Goal: Task Accomplishment & Management: Manage account settings

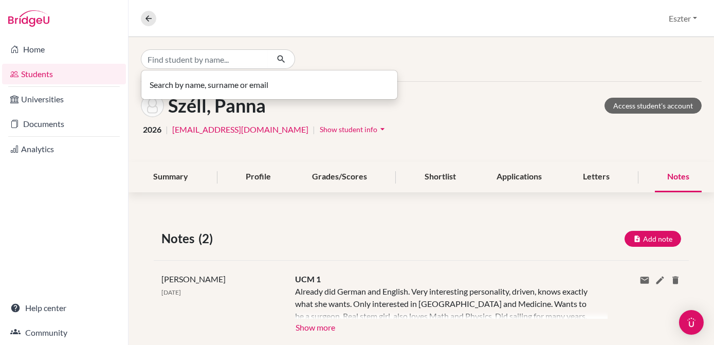
click at [254, 61] on input "Find student by name..." at bounding box center [205, 59] width 128 height 20
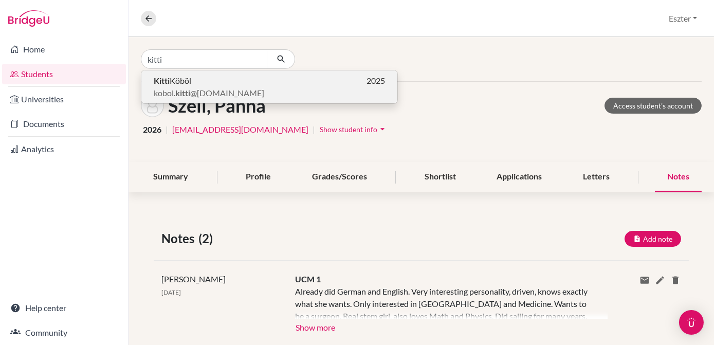
type input "kitti"
click at [233, 79] on p "Kitti Köböl 2025" at bounding box center [269, 81] width 231 height 12
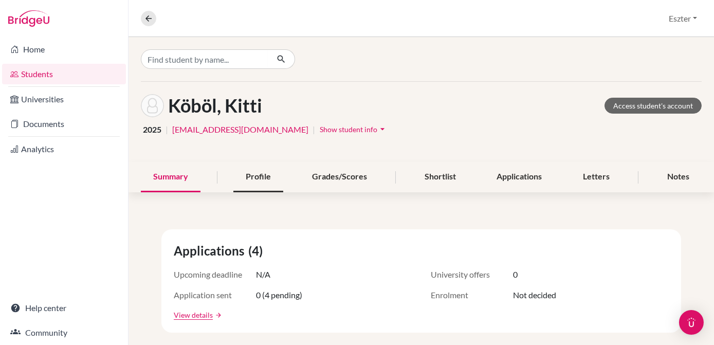
click at [262, 169] on div "Profile" at bounding box center [259, 177] width 50 height 30
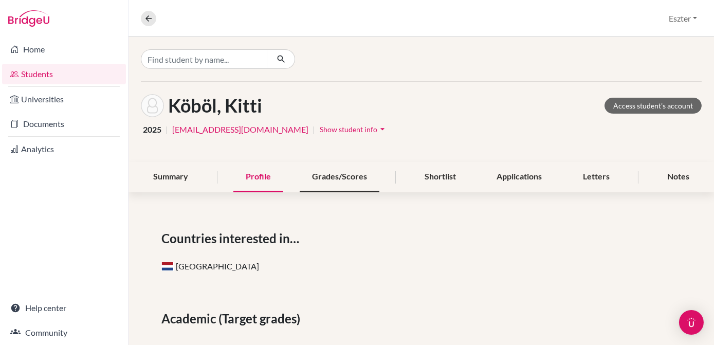
click at [343, 175] on div "Grades/Scores" at bounding box center [340, 177] width 80 height 30
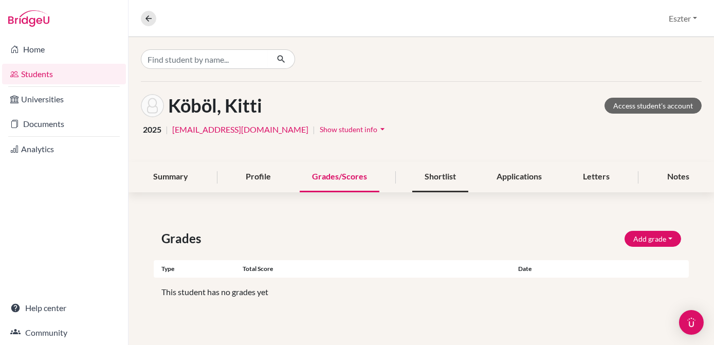
click at [439, 170] on div "Shortlist" at bounding box center [441, 177] width 56 height 30
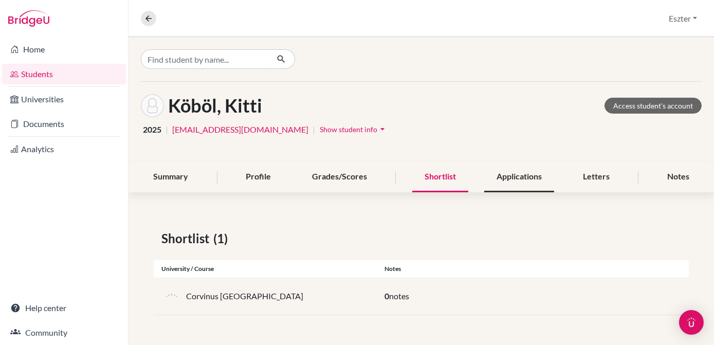
click at [517, 172] on div "Applications" at bounding box center [520, 177] width 70 height 30
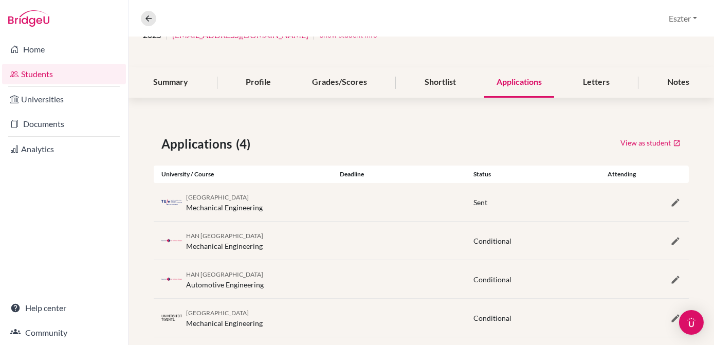
scroll to position [110, 0]
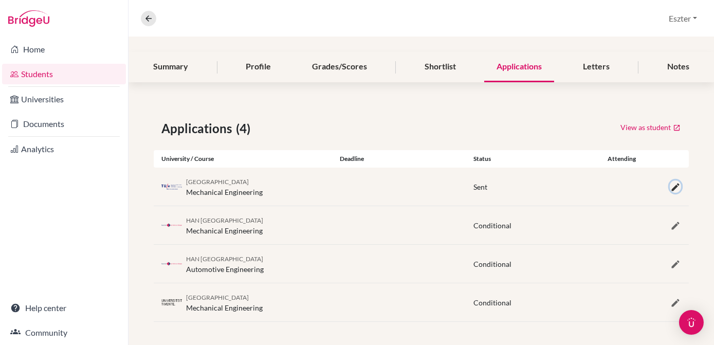
click at [671, 184] on icon "button" at bounding box center [676, 187] width 10 height 10
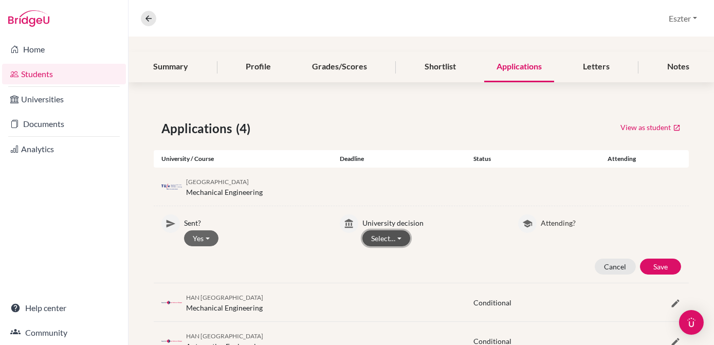
click at [397, 236] on button "Select…" at bounding box center [387, 238] width 48 height 16
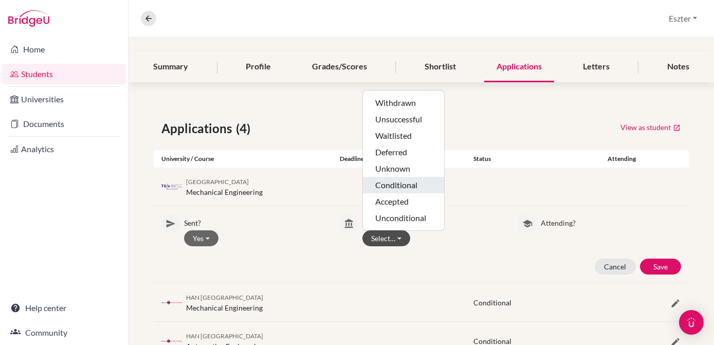
click at [386, 193] on button "Conditional" at bounding box center [403, 201] width 81 height 16
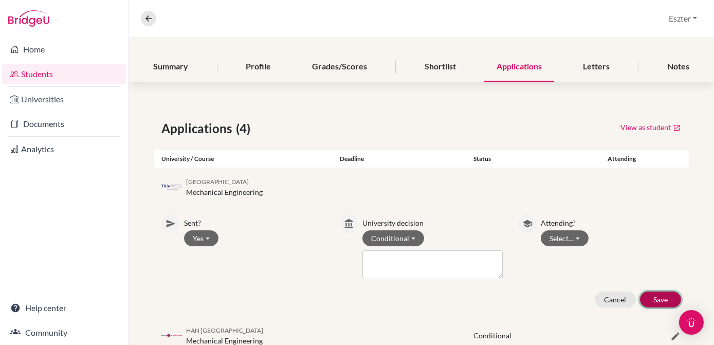
click at [657, 293] on button "Save" at bounding box center [660, 300] width 41 height 16
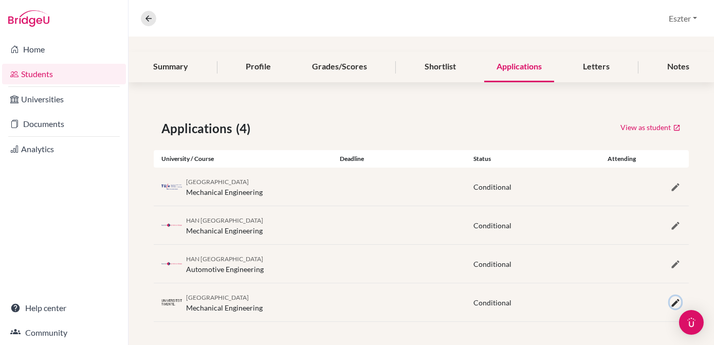
click at [671, 301] on icon "button" at bounding box center [676, 303] width 10 height 10
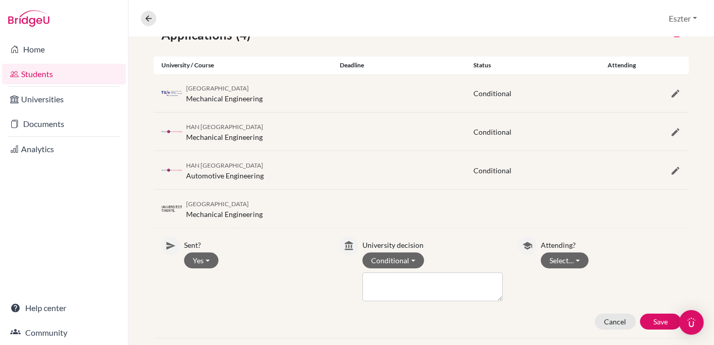
scroll to position [204, 0]
click at [571, 257] on button "Select…" at bounding box center [565, 260] width 48 height 16
click at [568, 290] on button "Attending" at bounding box center [582, 298] width 81 height 16
click at [657, 322] on button "Save" at bounding box center [660, 321] width 41 height 16
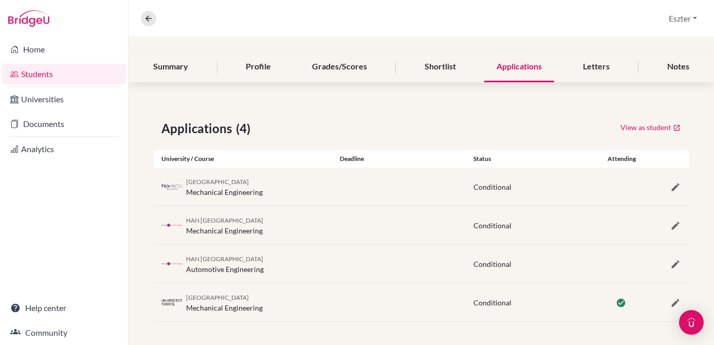
scroll to position [109, 0]
click at [589, 64] on div "Letters" at bounding box center [596, 68] width 51 height 30
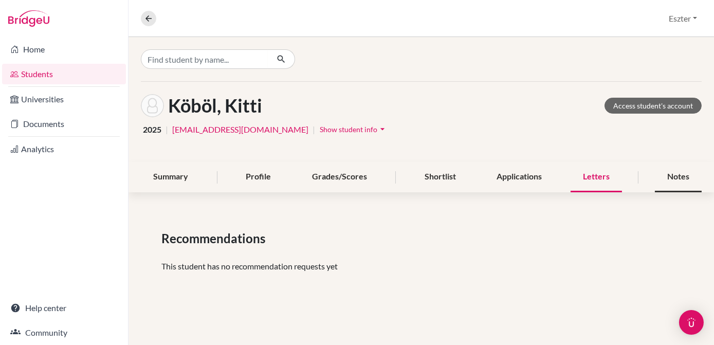
click at [672, 172] on div "Notes" at bounding box center [678, 177] width 47 height 30
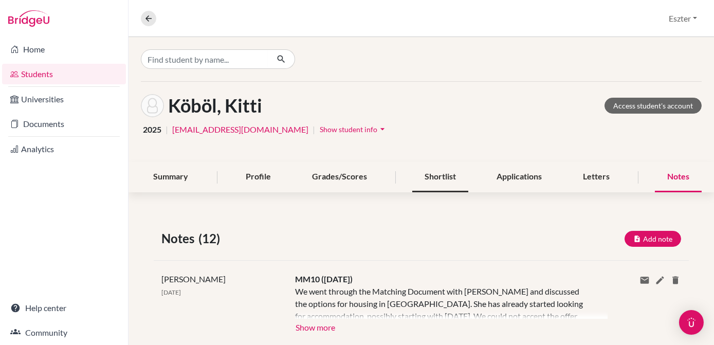
click at [444, 173] on div "Shortlist" at bounding box center [441, 177] width 56 height 30
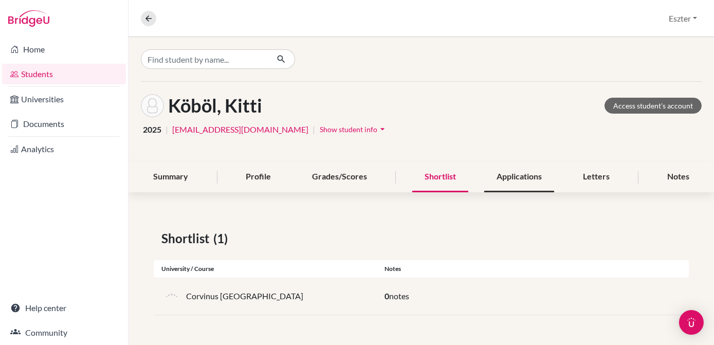
click at [515, 172] on div "Applications" at bounding box center [520, 177] width 70 height 30
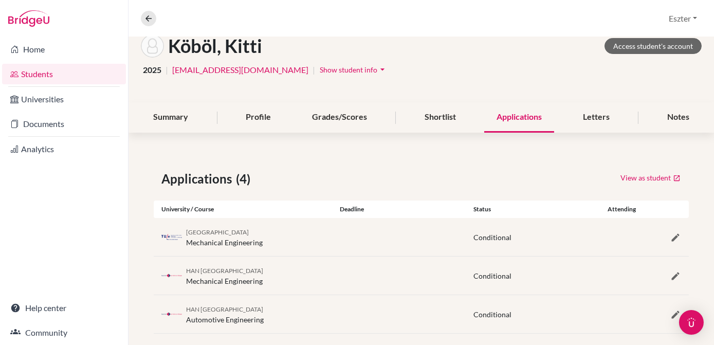
scroll to position [110, 0]
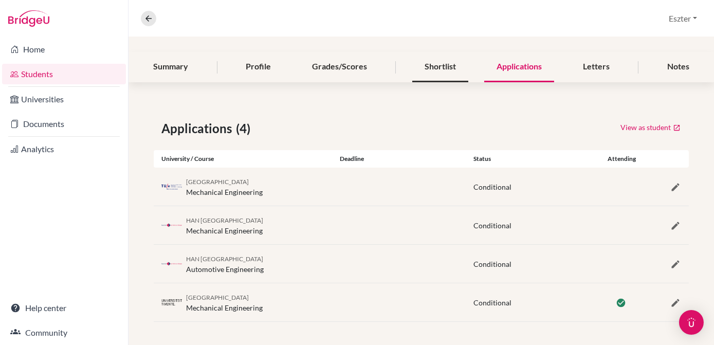
click at [436, 63] on div "Shortlist" at bounding box center [441, 67] width 56 height 30
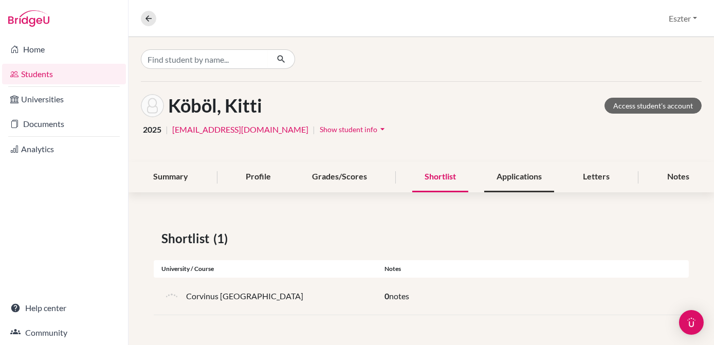
click at [525, 172] on div "Applications" at bounding box center [520, 177] width 70 height 30
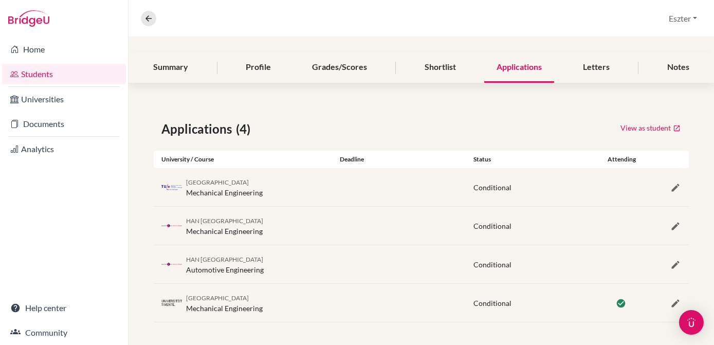
scroll to position [110, 0]
click at [671, 186] on icon "button" at bounding box center [676, 187] width 10 height 10
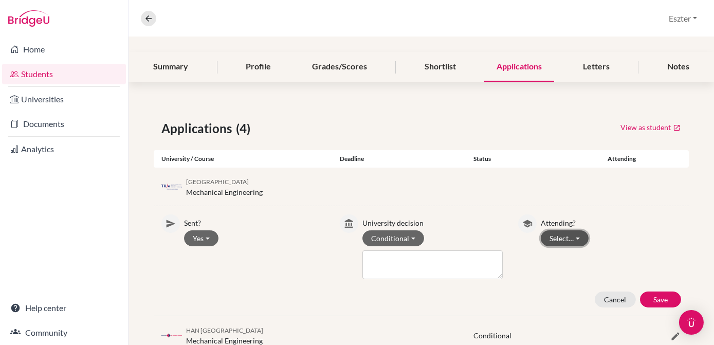
click at [573, 238] on button "Select…" at bounding box center [565, 238] width 48 height 16
click at [568, 276] on button "Not attending" at bounding box center [582, 276] width 81 height 16
click at [654, 297] on button "Save" at bounding box center [660, 300] width 41 height 16
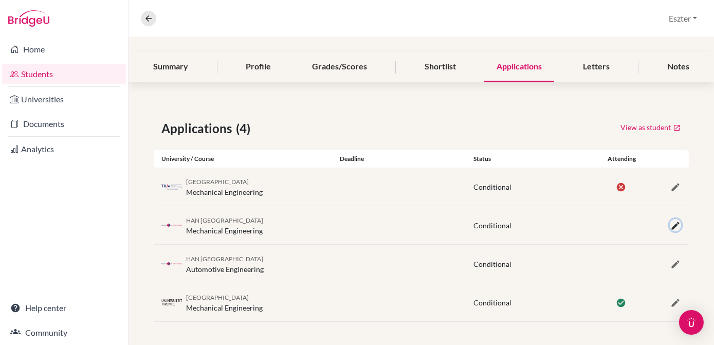
click at [671, 224] on icon "button" at bounding box center [676, 226] width 10 height 10
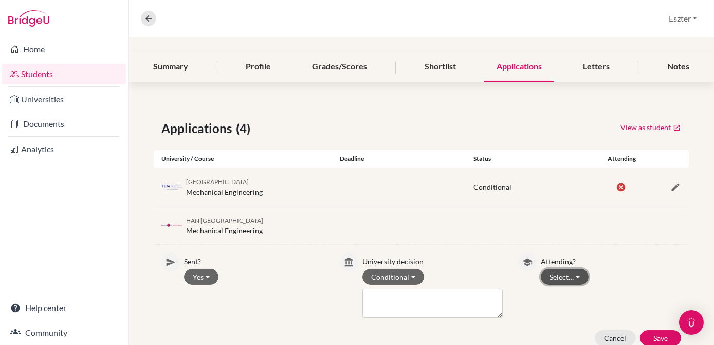
click at [576, 278] on button "Select…" at bounding box center [565, 277] width 48 height 16
click at [572, 316] on button "Not attending" at bounding box center [582, 315] width 81 height 16
click at [653, 334] on button "Save" at bounding box center [660, 338] width 41 height 16
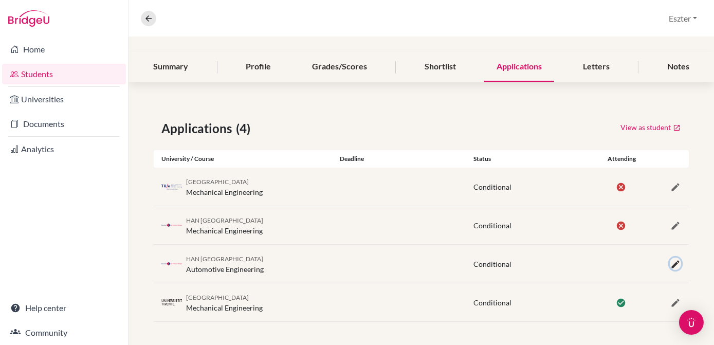
click at [671, 262] on icon "button" at bounding box center [676, 264] width 10 height 10
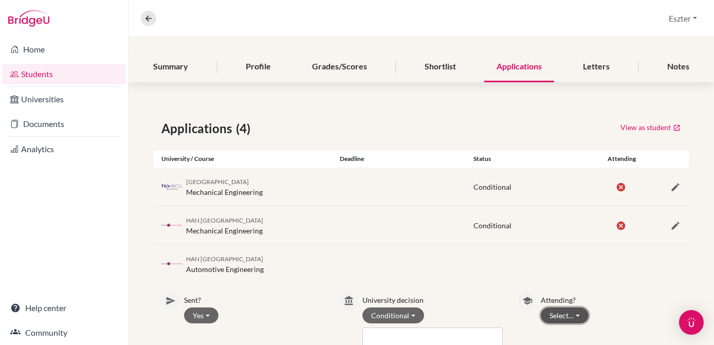
click at [570, 313] on button "Select…" at bounding box center [565, 316] width 48 height 16
click at [576, 295] on button "Not attending" at bounding box center [582, 295] width 81 height 16
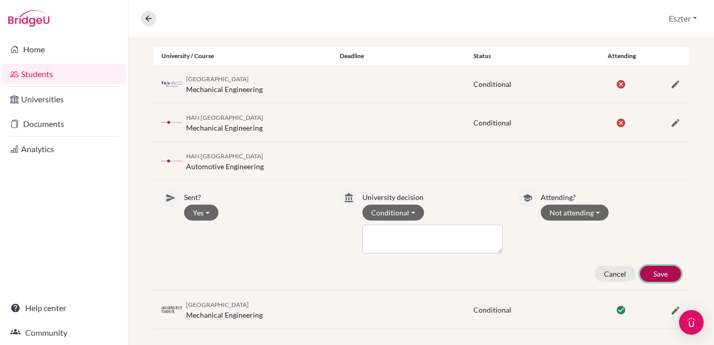
click at [649, 266] on button "Save" at bounding box center [660, 274] width 41 height 16
